Goal: Navigation & Orientation: Understand site structure

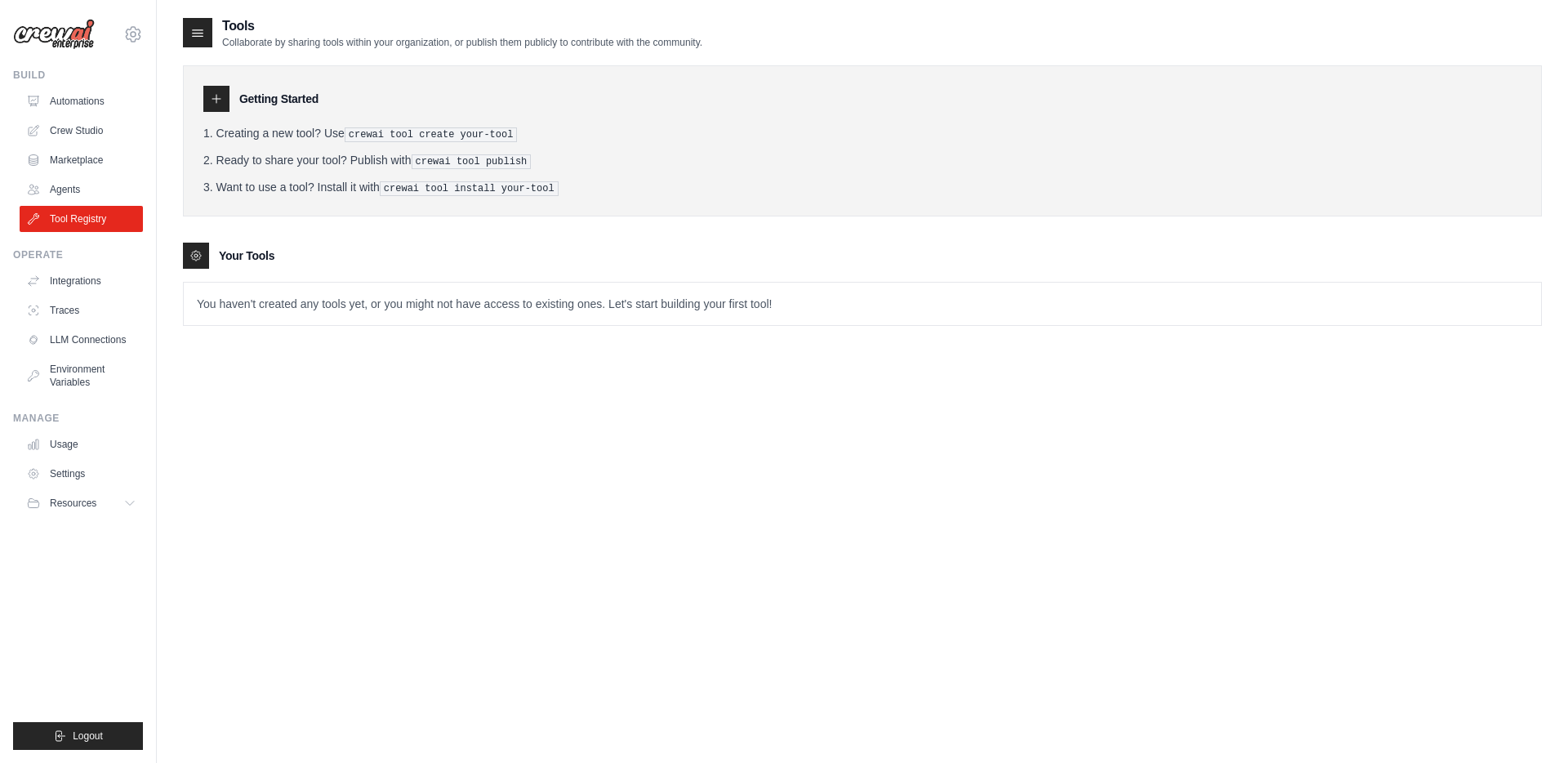
click at [96, 217] on link "Tool Registry" at bounding box center [81, 219] width 124 height 26
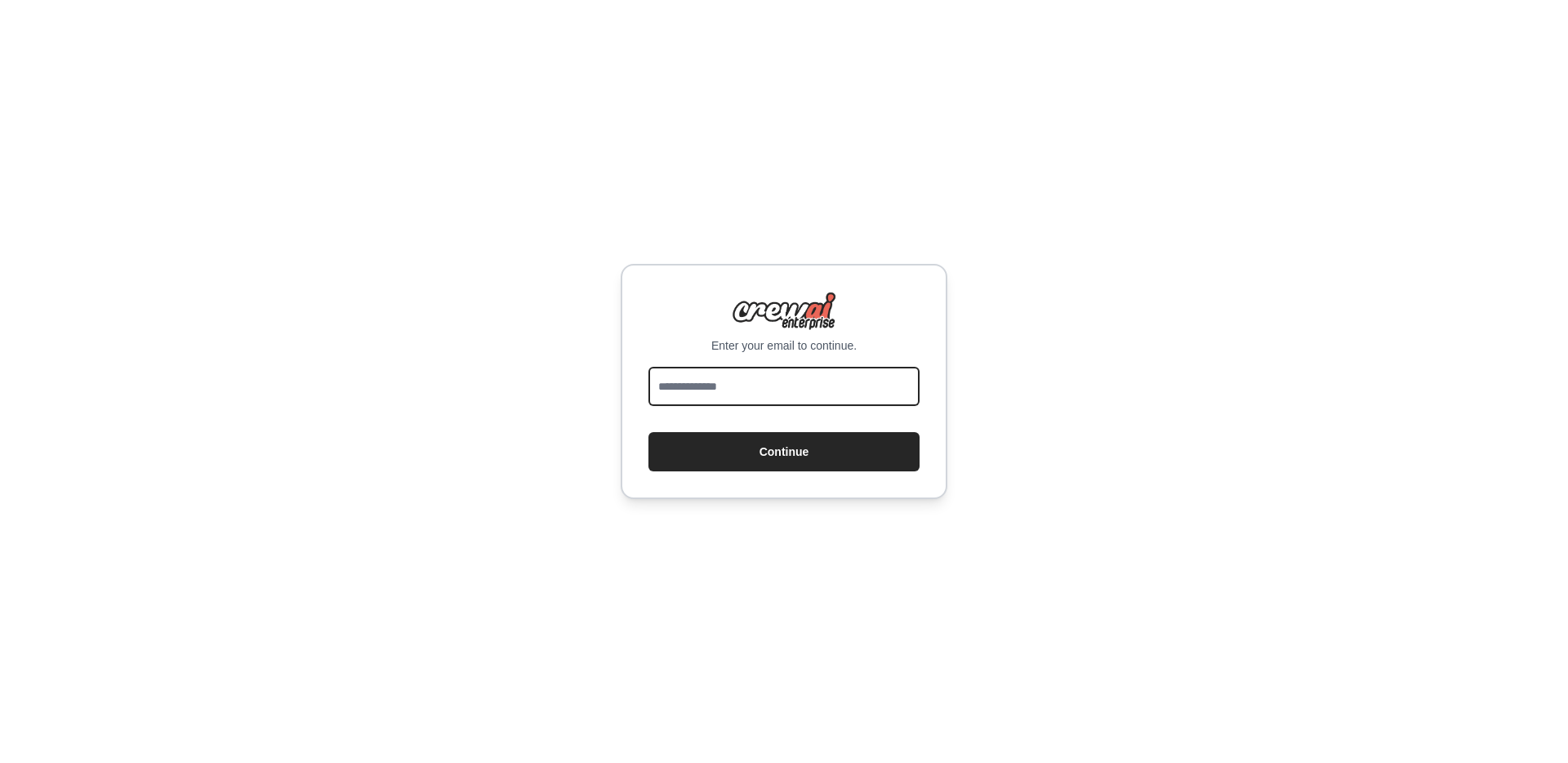
click at [763, 389] on input "email" at bounding box center [784, 386] width 272 height 39
type input "**********"
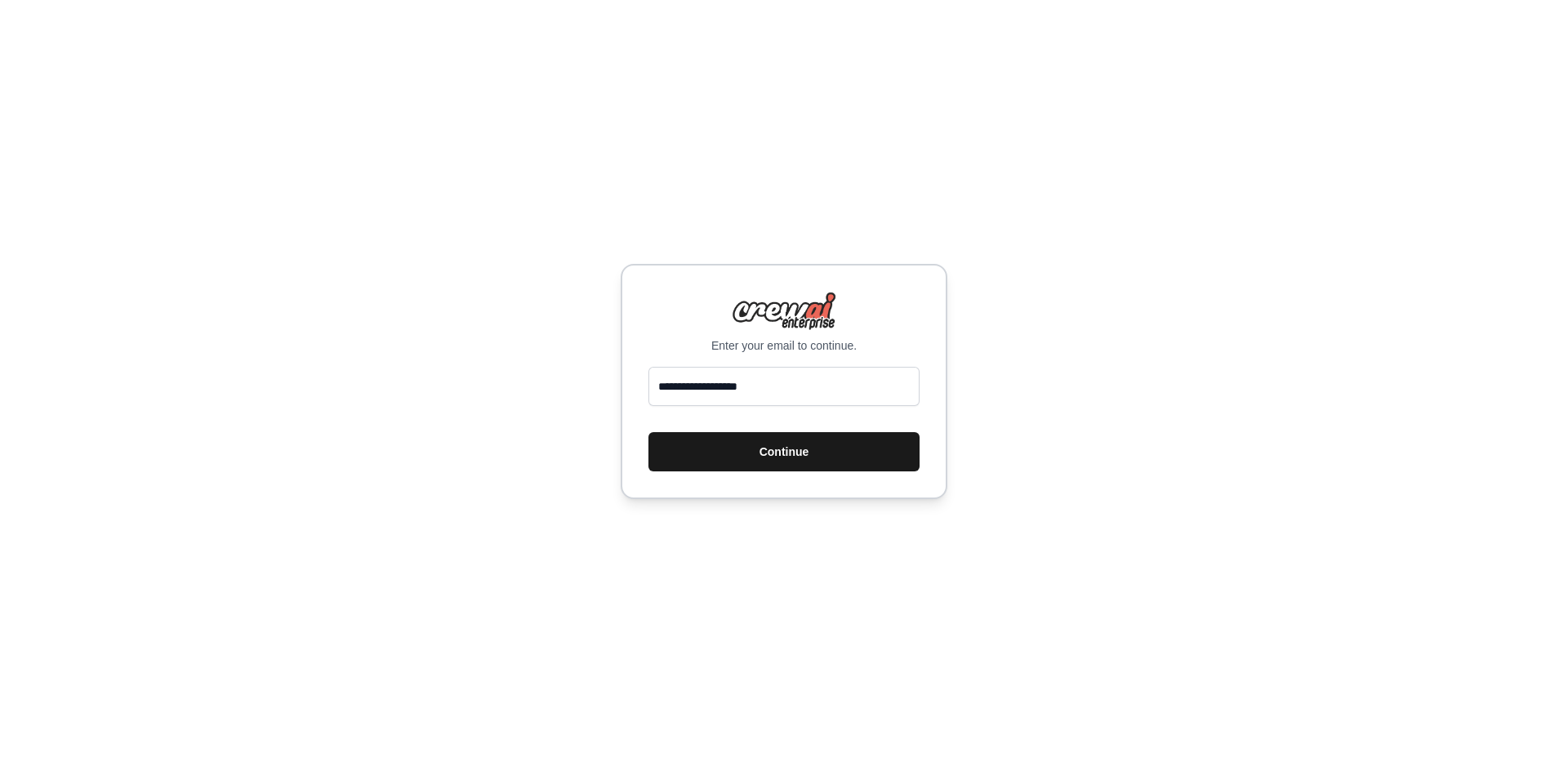
click at [814, 456] on button "Continue" at bounding box center [784, 452] width 272 height 39
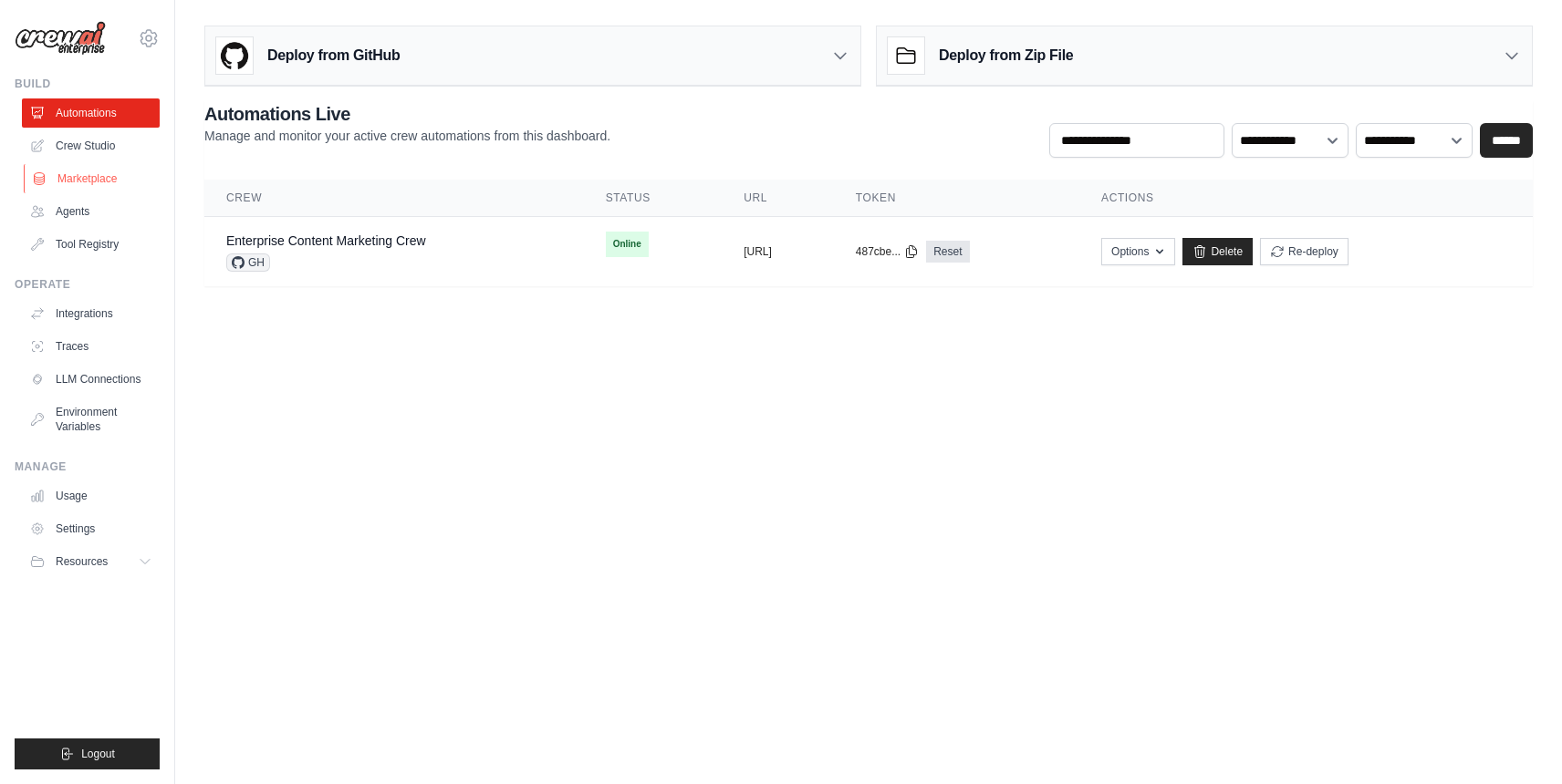
click at [115, 180] on link "Marketplace" at bounding box center [93, 179] width 138 height 29
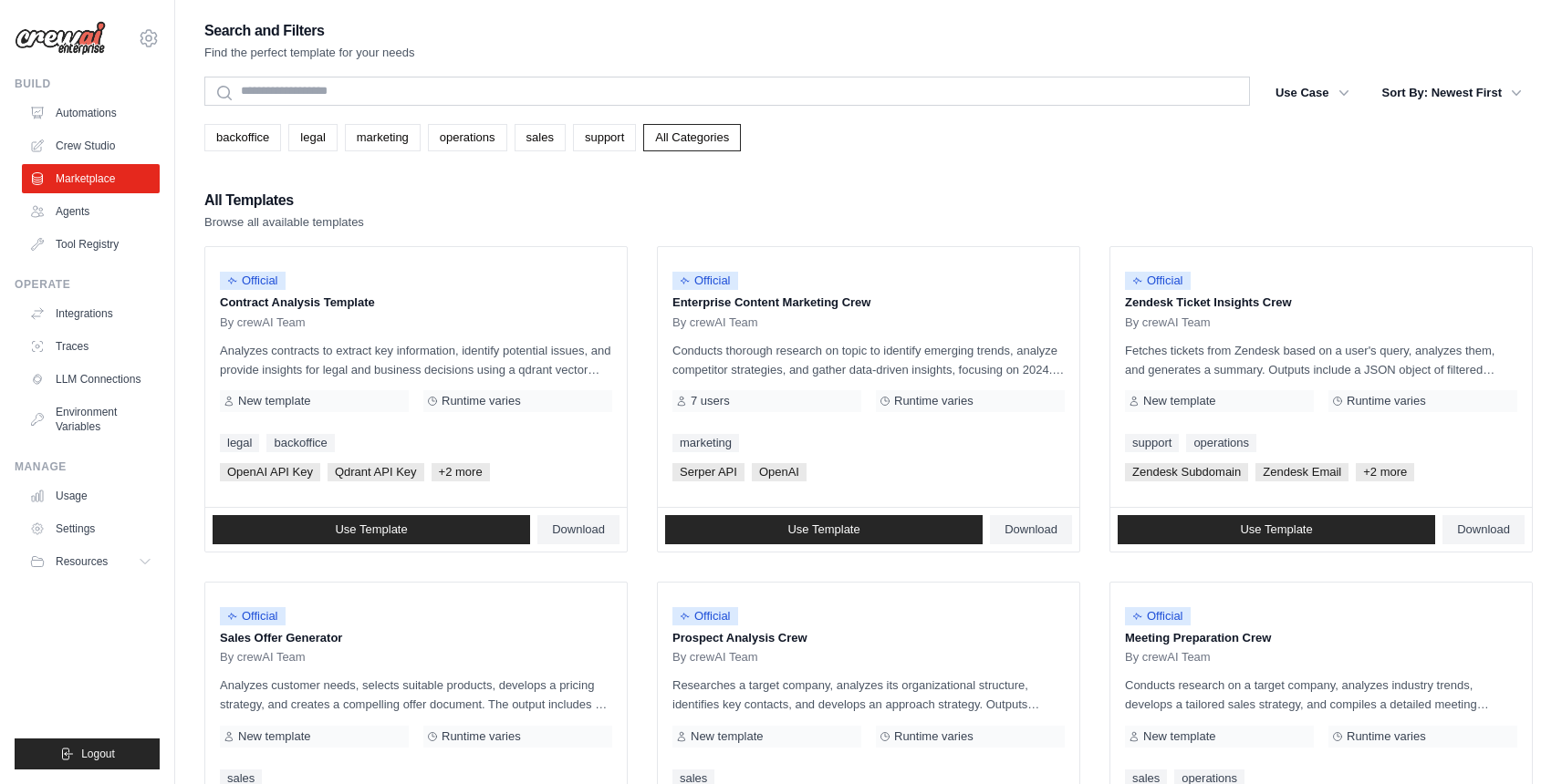
click at [79, 215] on link "Agents" at bounding box center [91, 211] width 138 height 29
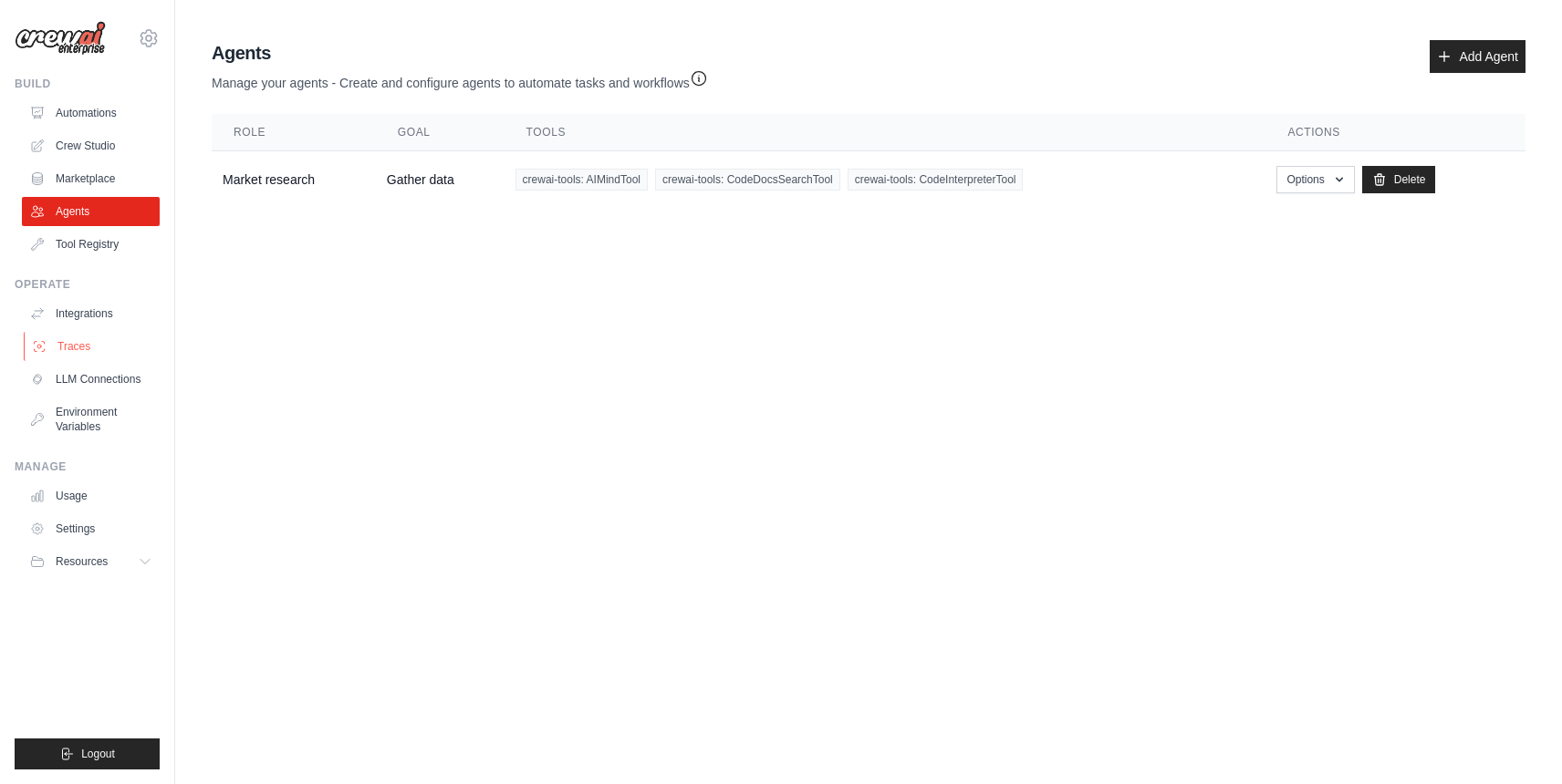
click at [76, 354] on link "Traces" at bounding box center [93, 347] width 138 height 29
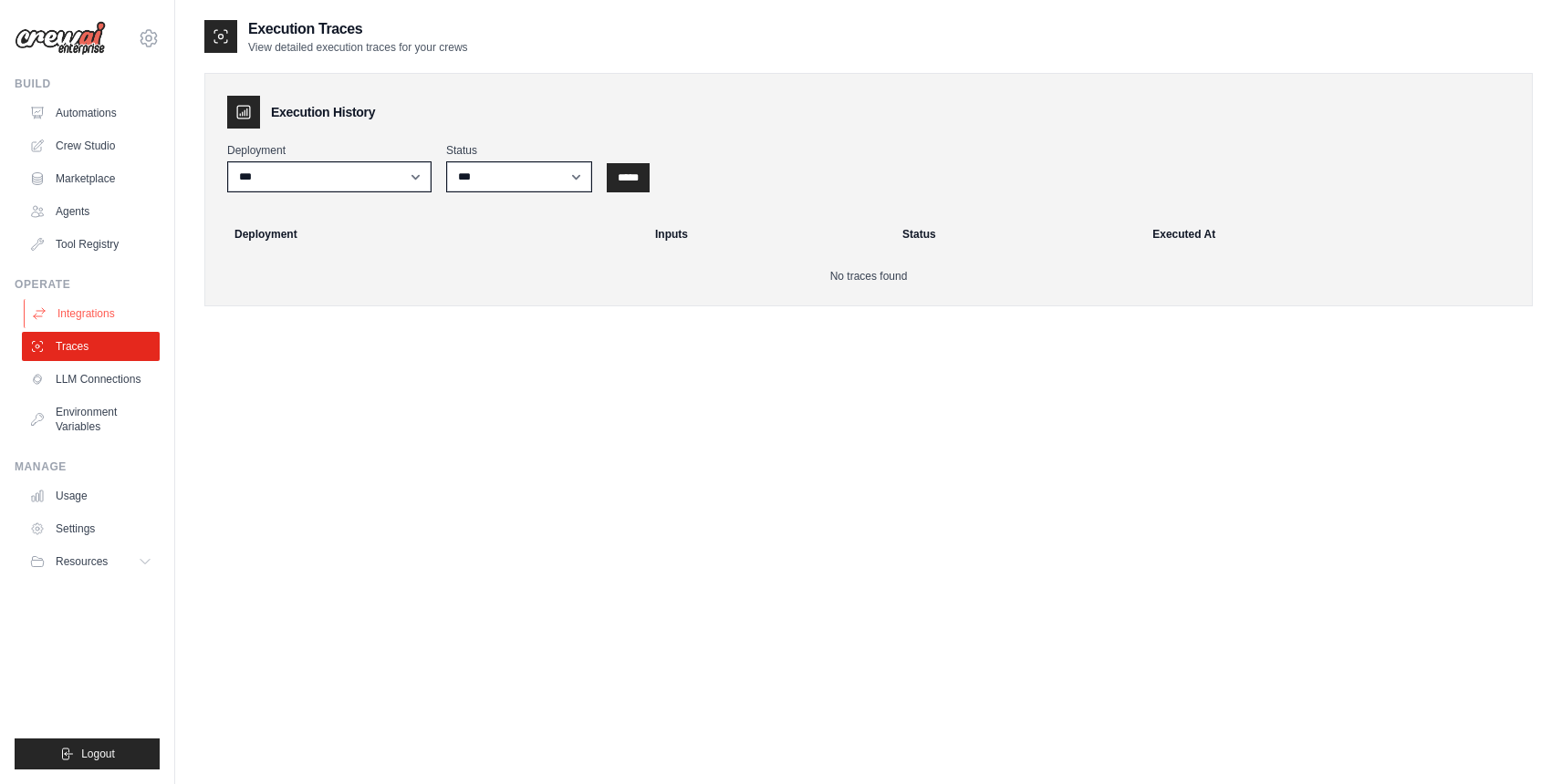
click at [113, 315] on link "Integrations" at bounding box center [93, 314] width 138 height 29
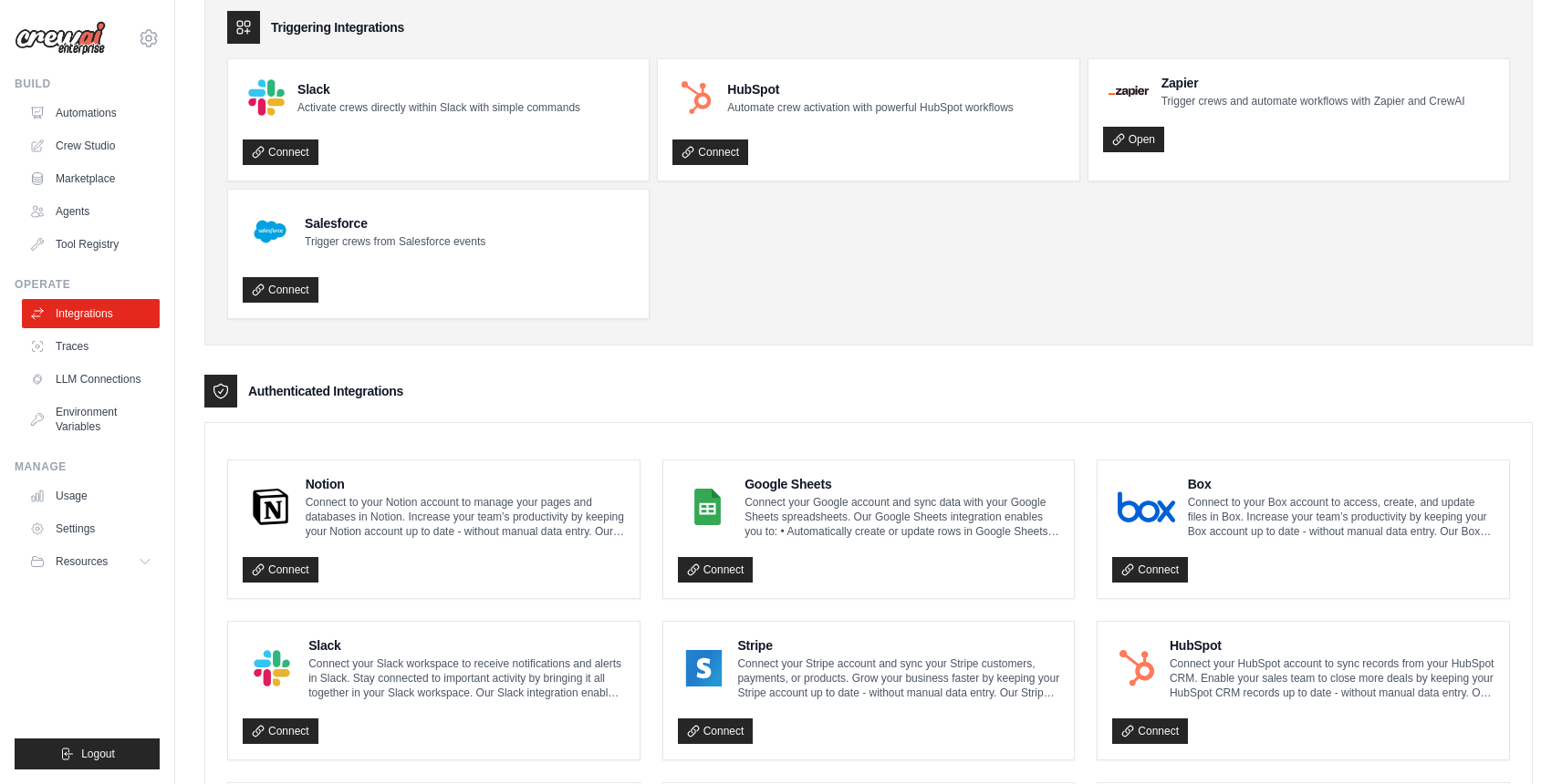
scroll to position [84, 0]
